Goal: Check status: Check status

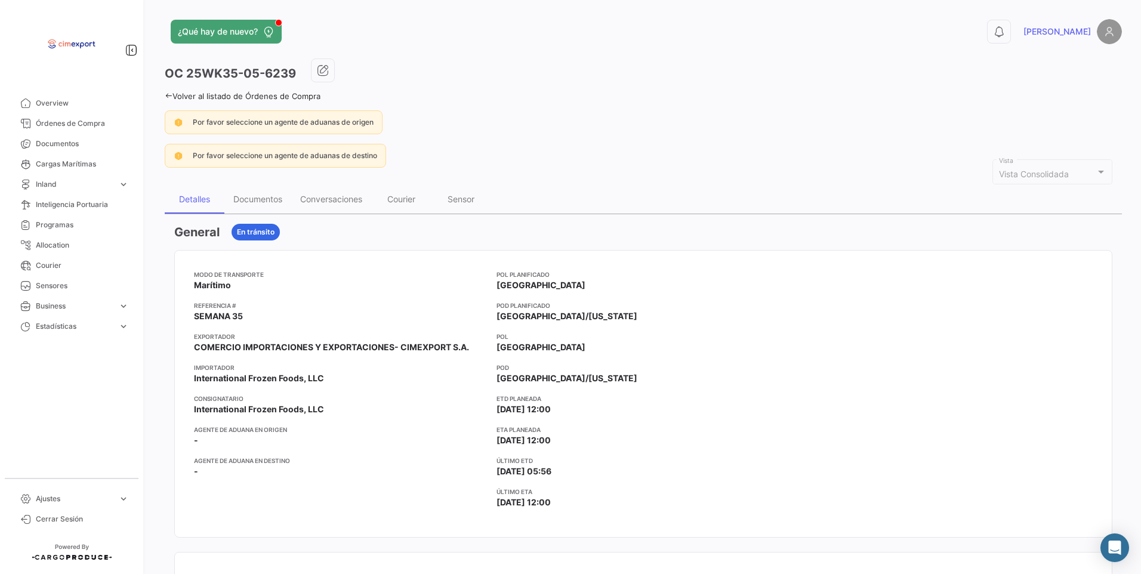
scroll to position [60, 0]
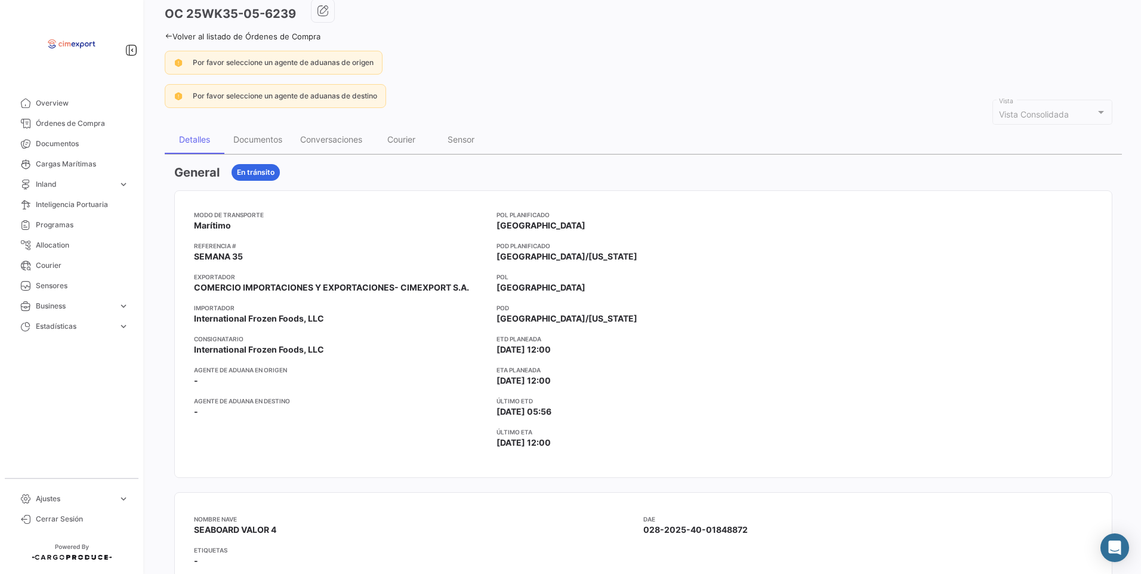
click at [165, 38] on icon at bounding box center [169, 36] width 8 height 8
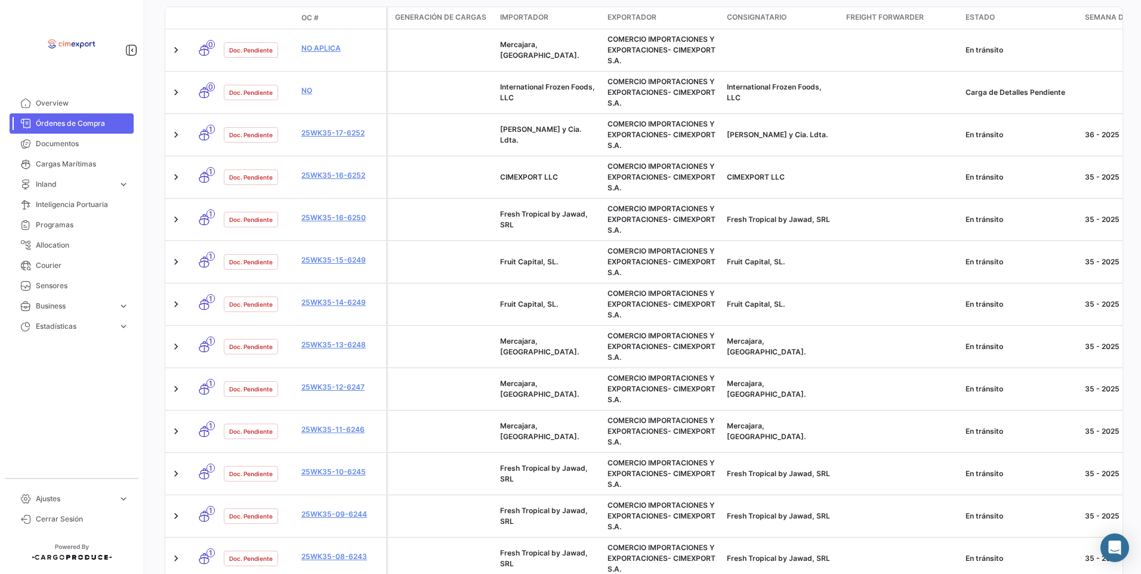
scroll to position [663, 0]
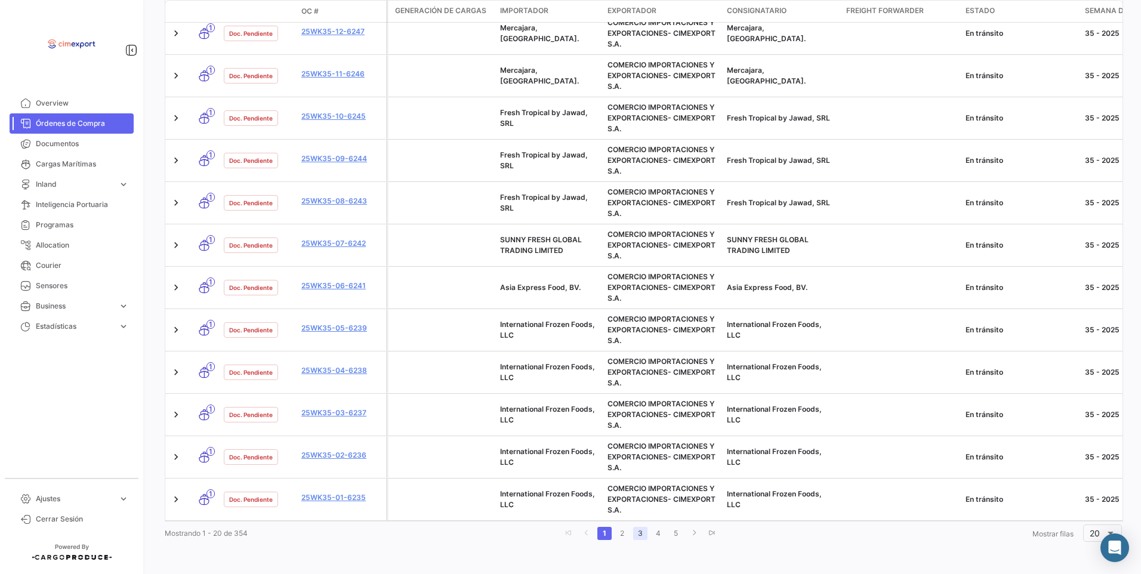
click at [633, 533] on link "3" at bounding box center [640, 533] width 14 height 13
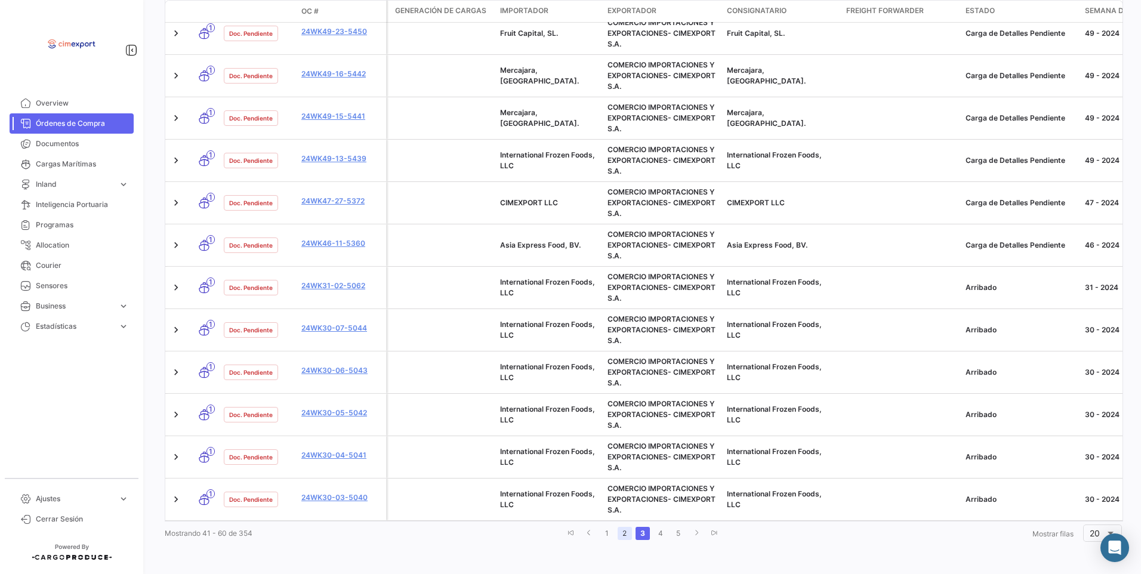
click at [627, 537] on link "2" at bounding box center [625, 533] width 14 height 13
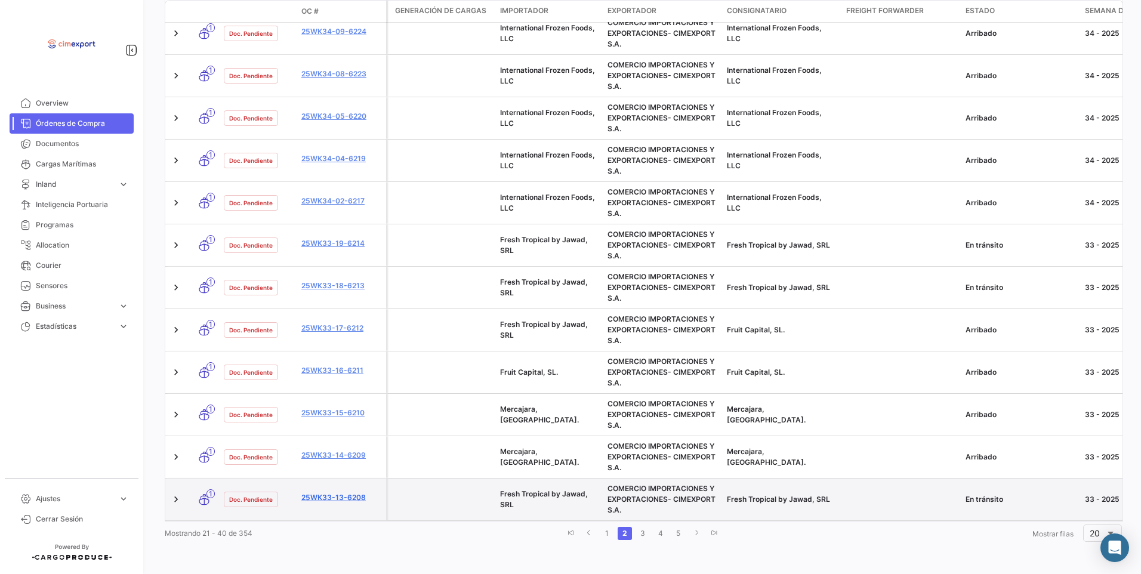
click at [336, 493] on link "25WK33-13-6208" at bounding box center [341, 498] width 80 height 11
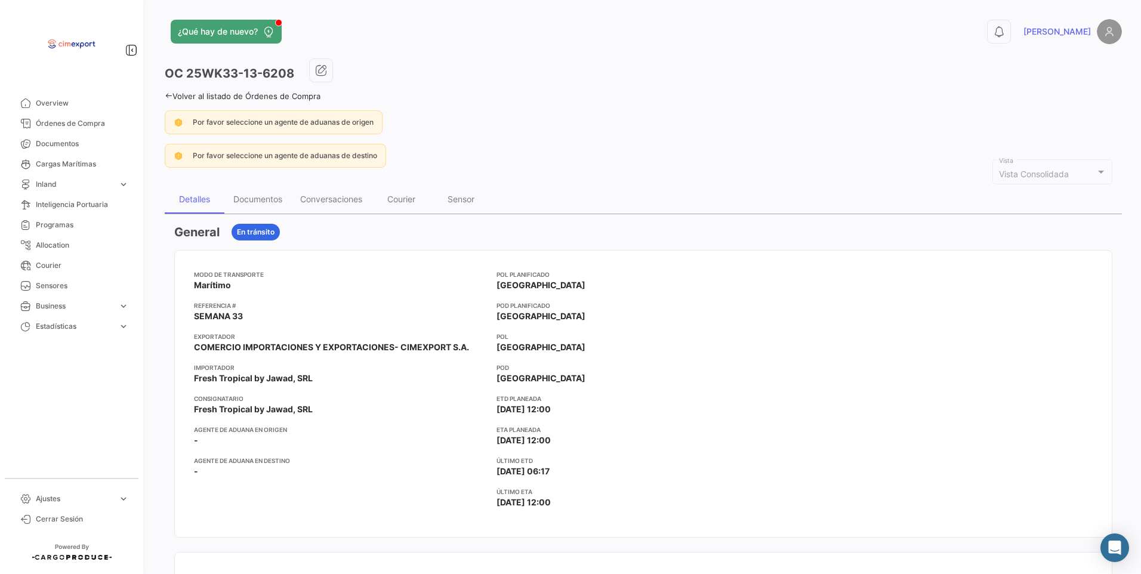
click at [170, 97] on icon at bounding box center [169, 96] width 8 height 8
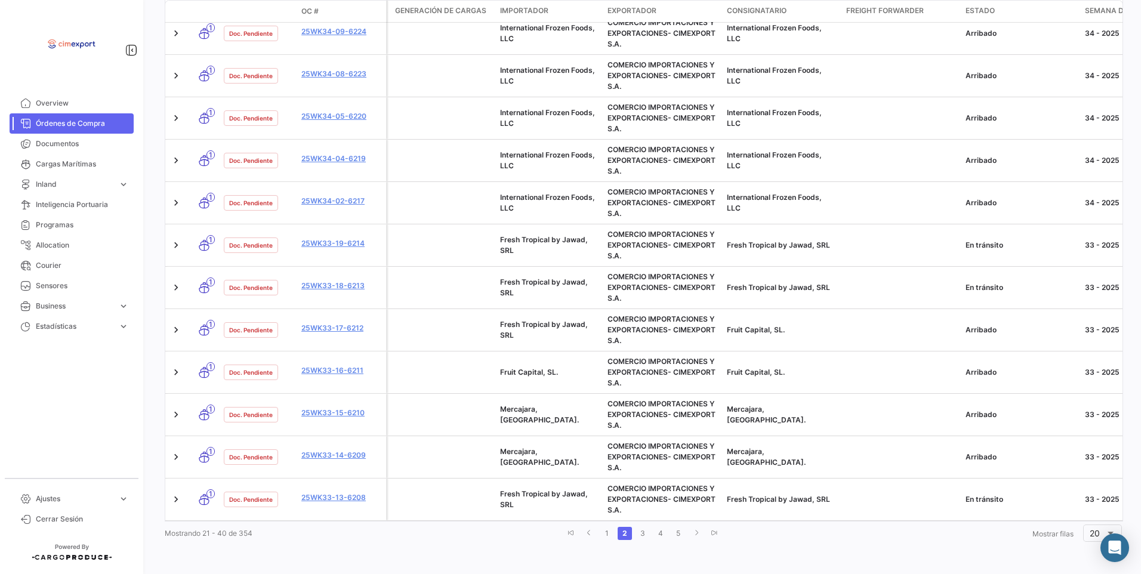
scroll to position [663, 0]
click at [600, 527] on link "1" at bounding box center [607, 533] width 14 height 13
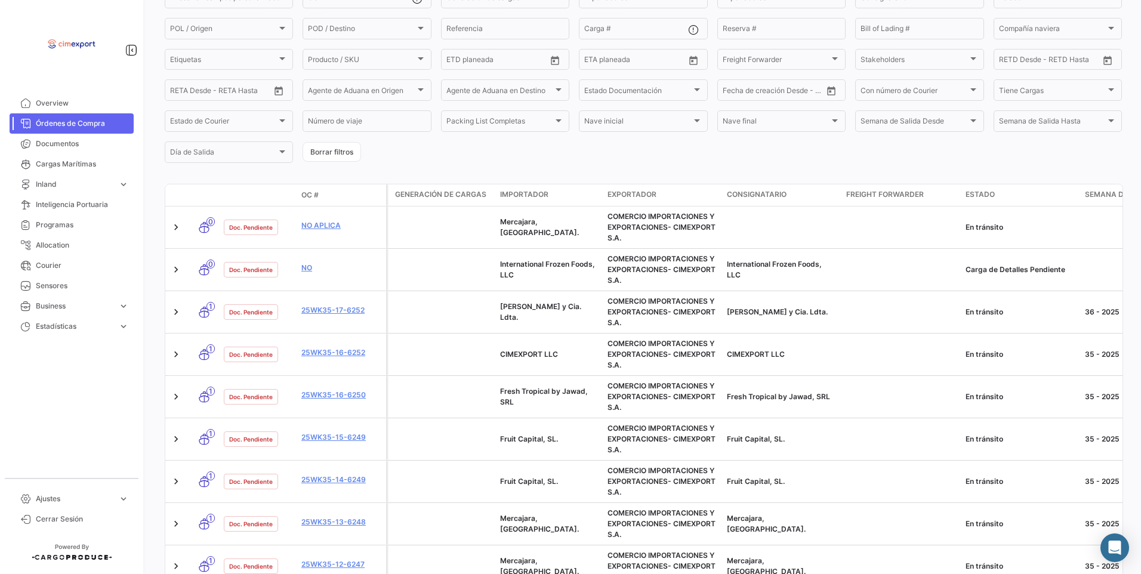
scroll to position [0, 0]
